Goal: Task Accomplishment & Management: Use online tool/utility

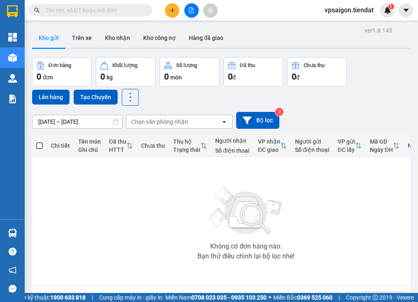
click at [150, 257] on div "Không có đơn hàng nào. Bạn thử điều chỉnh lại bộ lọc nhé!" at bounding box center [246, 220] width 420 height 123
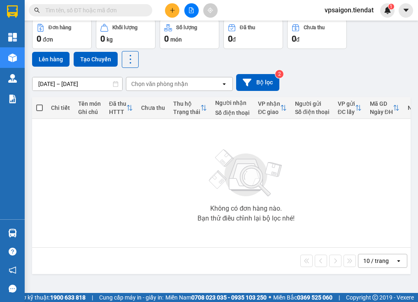
click at [172, 157] on div "Không có đơn hàng nào. Bạn thử điều chỉnh lại bộ lọc nhé!" at bounding box center [246, 182] width 420 height 123
click at [174, 13] on button at bounding box center [172, 10] width 14 height 14
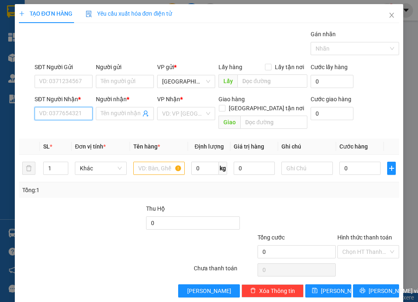
click at [67, 115] on input "SĐT Người Nhận *" at bounding box center [64, 113] width 58 height 13
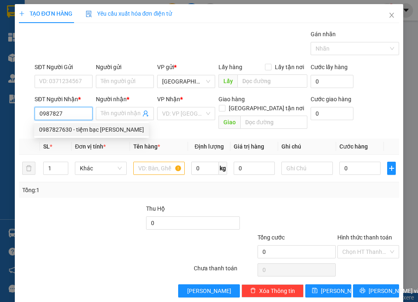
click at [74, 127] on div "0987827630 - tiệm bạc [PERSON_NAME]" at bounding box center [91, 129] width 105 height 9
type input "0987827630"
type input "tiệm bạc [PERSON_NAME]"
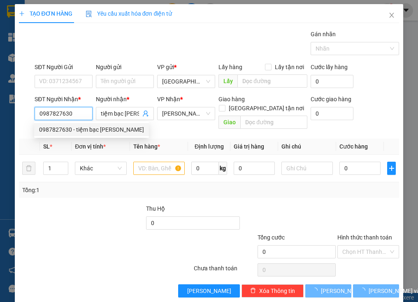
type input "200.000"
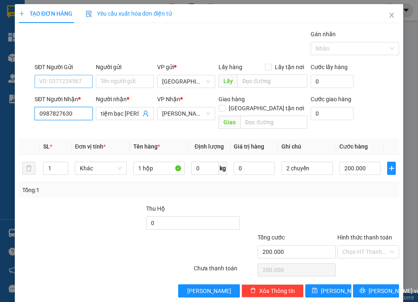
type input "0987827630"
click at [87, 81] on input "SĐT Người Gửi" at bounding box center [64, 81] width 58 height 13
drag, startPoint x: 60, startPoint y: 94, endPoint x: 76, endPoint y: 91, distance: 16.6
click at [69, 92] on div "null" at bounding box center [62, 97] width 57 height 13
click at [80, 110] on input "0987827630" at bounding box center [64, 113] width 58 height 13
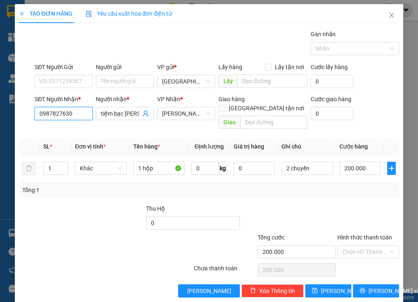
click at [80, 110] on input "0987827630" at bounding box center [64, 113] width 58 height 13
click at [131, 233] on div at bounding box center [161, 247] width 64 height 29
click at [360, 288] on icon "printer" at bounding box center [363, 291] width 6 height 6
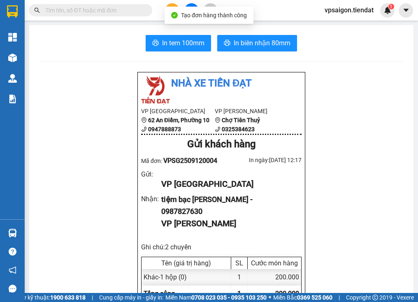
click at [174, 42] on span "In tem 100mm" at bounding box center [183, 43] width 42 height 10
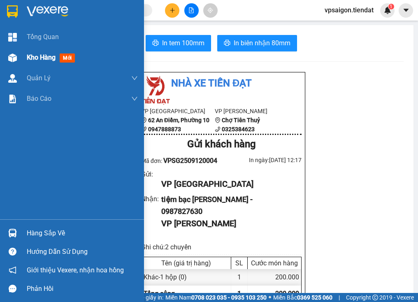
click at [25, 59] on div "Kho hàng mới" at bounding box center [72, 57] width 144 height 21
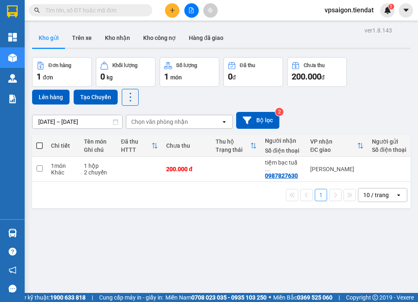
click at [179, 223] on div "ver 1.8.143 Kho gửi Trên xe Kho nhận Kho công nợ Hàng đã giao Đơn hàng 1 đơn Kh…" at bounding box center [221, 176] width 385 height 302
click at [39, 165] on input "checkbox" at bounding box center [40, 168] width 6 height 6
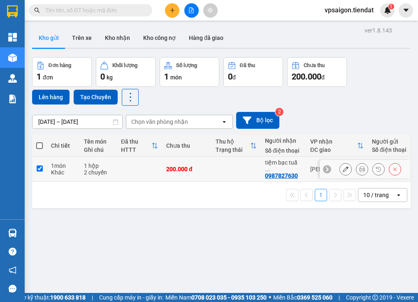
checkbox input "true"
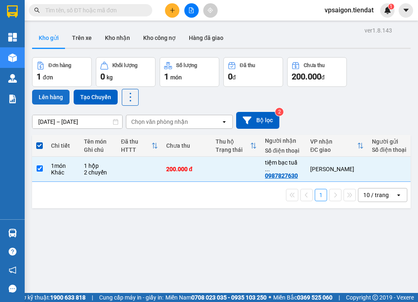
click at [46, 96] on button "Lên hàng" at bounding box center [50, 97] width 37 height 15
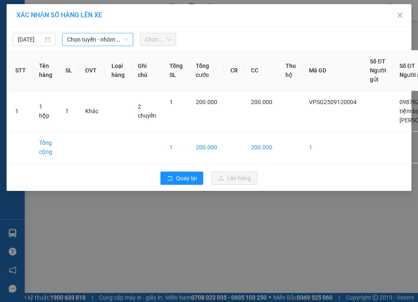
click at [88, 39] on span "Chọn tuyến - nhóm tuyến" at bounding box center [97, 39] width 61 height 12
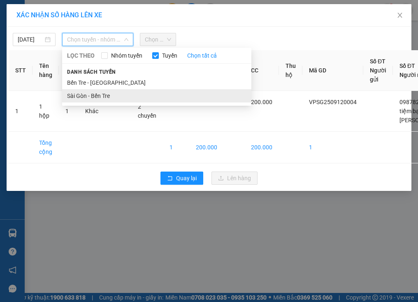
click at [102, 97] on li "Sài Gòn - Bến Tre" at bounding box center [156, 95] width 189 height 13
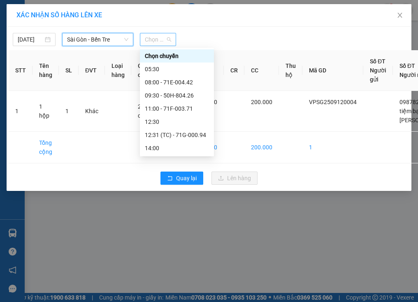
click at [163, 39] on span "Chọn chuyến" at bounding box center [158, 39] width 26 height 12
click at [194, 135] on div "12:31 (TC) - 71G-000.94" at bounding box center [177, 134] width 64 height 9
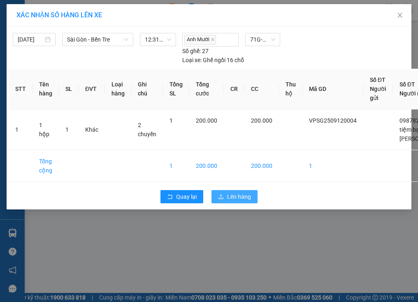
click at [234, 196] on span "Lên hàng" at bounding box center [239, 196] width 24 height 9
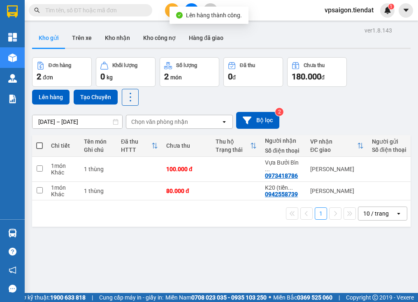
click at [40, 145] on span at bounding box center [39, 145] width 7 height 7
click at [39, 142] on input "checkbox" at bounding box center [39, 142] width 0 height 0
checkbox input "true"
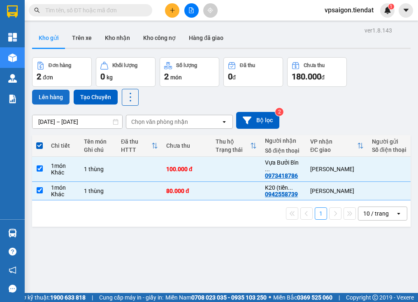
click at [53, 95] on button "Lên hàng" at bounding box center [50, 97] width 37 height 15
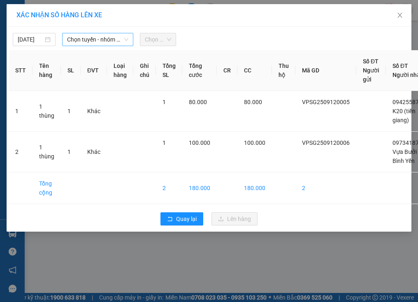
click at [74, 42] on span "Chọn tuyến - nhóm tuyến" at bounding box center [97, 39] width 61 height 12
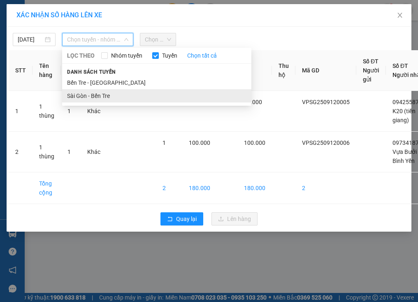
click at [88, 99] on li "Sài Gòn - Bến Tre" at bounding box center [156, 95] width 189 height 13
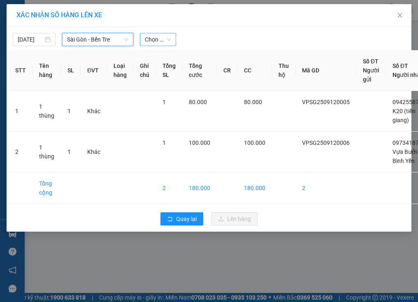
click at [167, 37] on span "Chọn chuyến" at bounding box center [158, 39] width 26 height 12
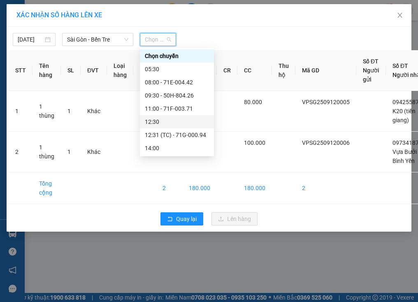
click at [175, 118] on div "12:30" at bounding box center [177, 121] width 64 height 9
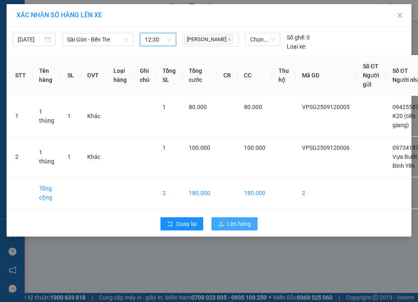
click at [234, 224] on span "Lên hàng" at bounding box center [239, 223] width 24 height 9
